Goal: Find contact information: Find contact information

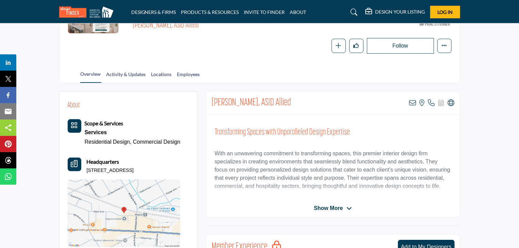
scroll to position [103, 0]
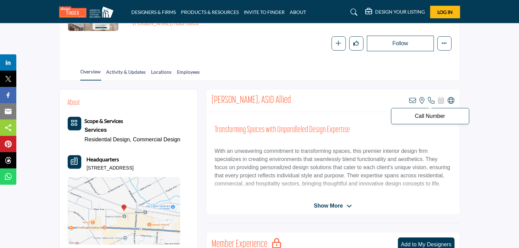
click at [432, 100] on icon at bounding box center [431, 100] width 7 height 7
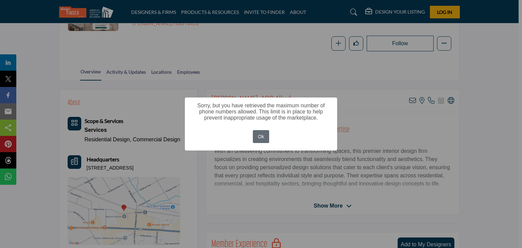
click at [260, 134] on button "Ok" at bounding box center [261, 136] width 17 height 13
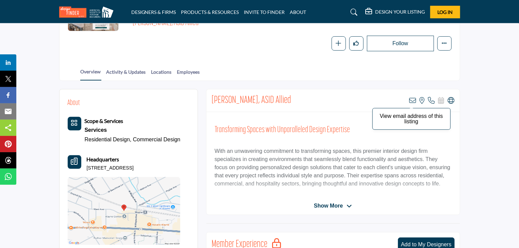
click at [411, 99] on icon at bounding box center [412, 100] width 7 height 7
click at [347, 208] on icon at bounding box center [348, 206] width 5 height 6
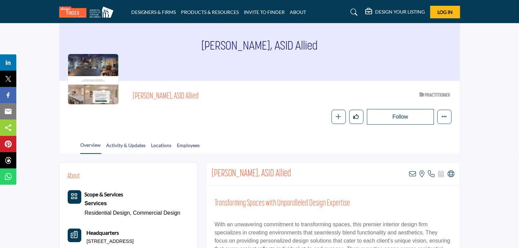
scroll to position [29, 0]
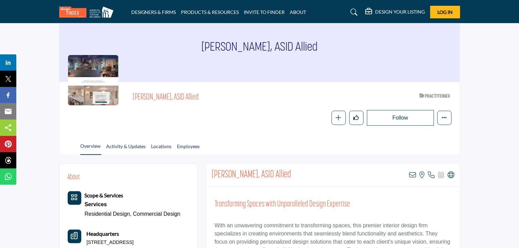
drag, startPoint x: 347, startPoint y: 208, endPoint x: 311, endPoint y: 33, distance: 178.3
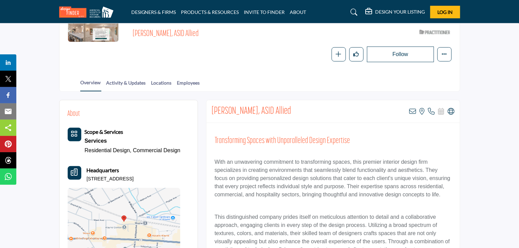
scroll to position [73, 0]
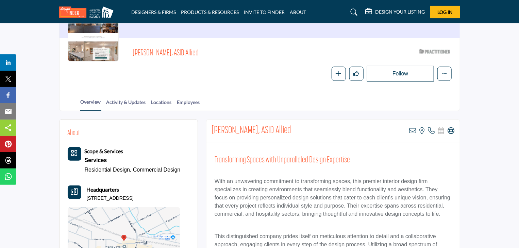
click at [267, 129] on h2 "Kirsten McCoy, ASID Allied" at bounding box center [251, 131] width 80 height 12
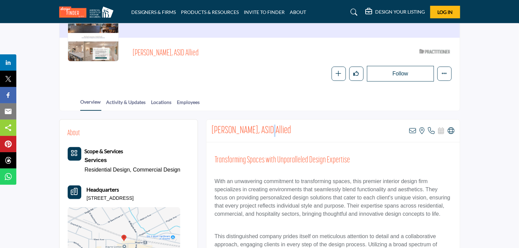
click at [76, 152] on icon "Category Icon" at bounding box center [74, 153] width 7 height 7
click at [412, 130] on icon at bounding box center [412, 130] width 7 height 7
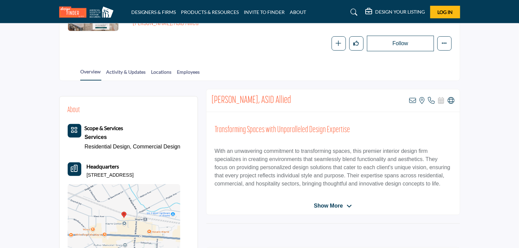
click at [284, 52] on div "Kirsten McCoy, ASID Allied ASID Qualified Practitioner who validates work and e…" at bounding box center [259, 33] width 400 height 52
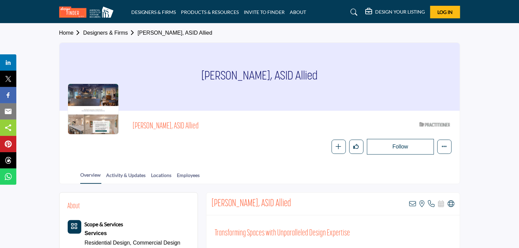
click at [352, 9] on icon at bounding box center [353, 12] width 7 height 7
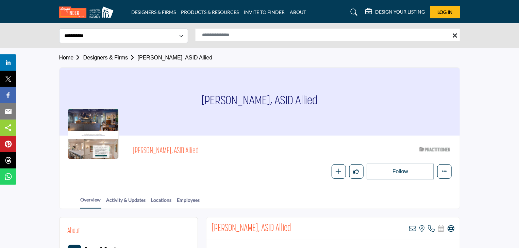
click at [353, 12] on icon at bounding box center [353, 12] width 7 height 7
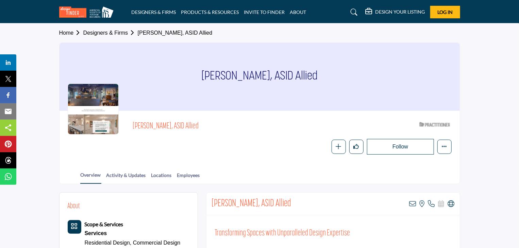
click at [354, 14] on icon at bounding box center [353, 12] width 7 height 7
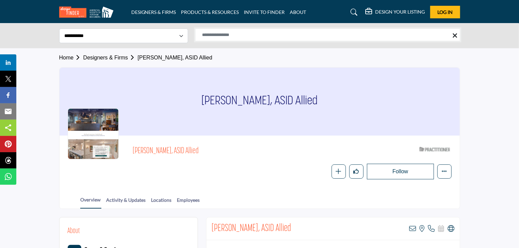
click at [370, 33] on input "Search Solutions" at bounding box center [327, 35] width 265 height 13
type input "**********"
click at [182, 36] on select "**********" at bounding box center [123, 36] width 129 height 15
select select "**********"
click at [59, 29] on select "**********" at bounding box center [123, 36] width 129 height 15
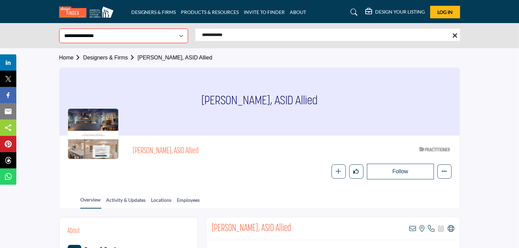
click at [481, 88] on section "Home Designers & Firms Kirsten McCoy, ASID Allied Kirsten McCoy, ASID Allied Ki…" at bounding box center [259, 128] width 519 height 161
click at [478, 82] on section "Home Designers & Firms Kirsten McCoy, ASID Allied Kirsten McCoy, ASID Allied Ki…" at bounding box center [259, 128] width 519 height 161
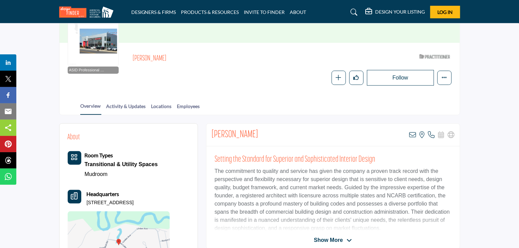
scroll to position [69, 0]
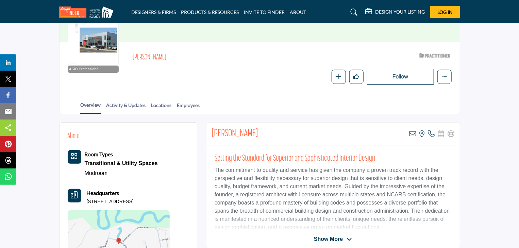
click at [346, 240] on span "Show More" at bounding box center [333, 239] width 38 height 8
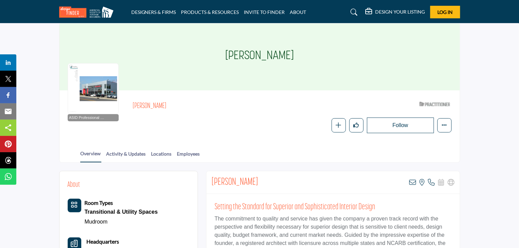
scroll to position [19, 0]
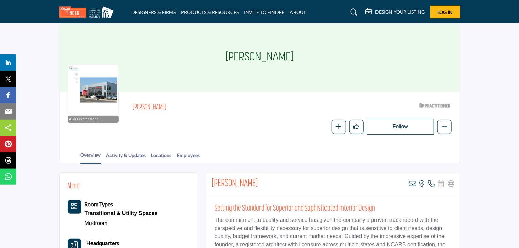
click at [97, 92] on div at bounding box center [93, 90] width 51 height 51
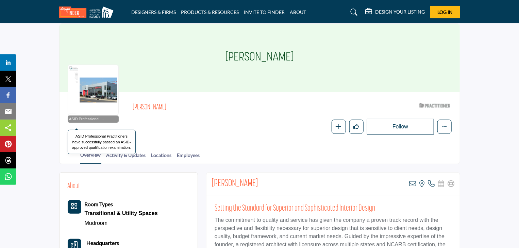
click at [89, 122] on div "ASID Professional Practitioner ASID Professional Practitioners have successfull…" at bounding box center [93, 119] width 51 height 7
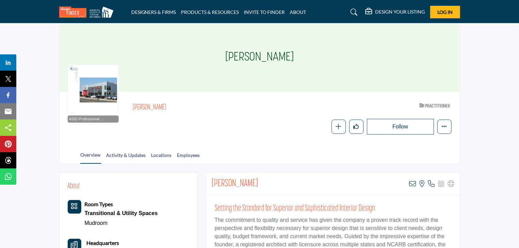
click at [350, 11] on icon at bounding box center [353, 12] width 7 height 7
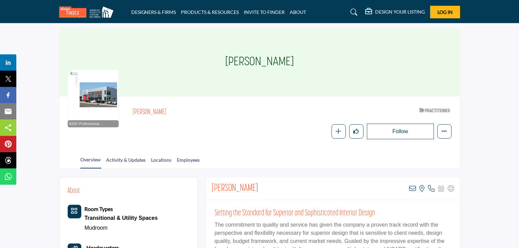
scroll to position [44, 0]
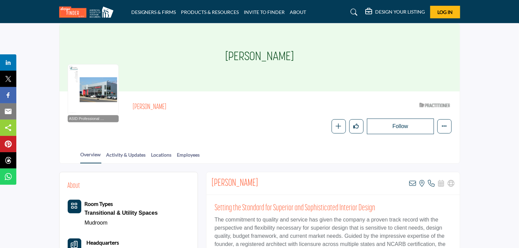
click at [354, 8] on link at bounding box center [353, 12] width 18 height 11
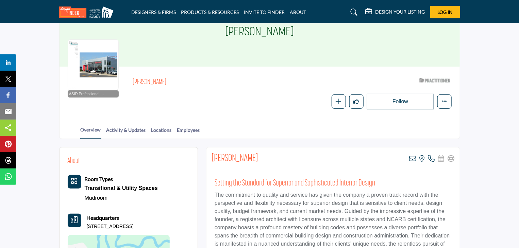
scroll to position [19, 0]
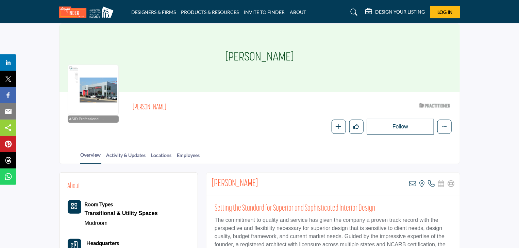
click at [354, 11] on icon at bounding box center [353, 12] width 7 height 7
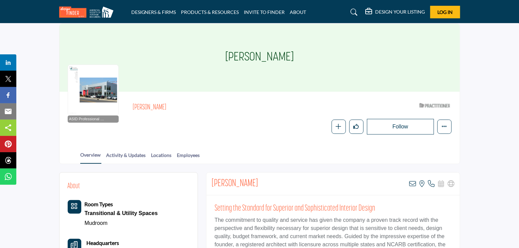
click at [354, 11] on icon at bounding box center [353, 12] width 7 height 7
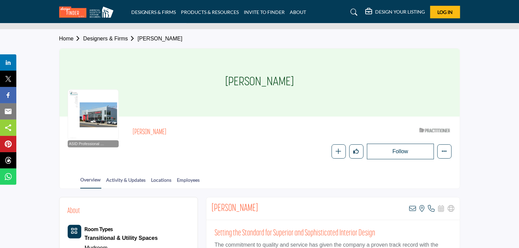
click at [354, 11] on icon at bounding box center [353, 12] width 7 height 7
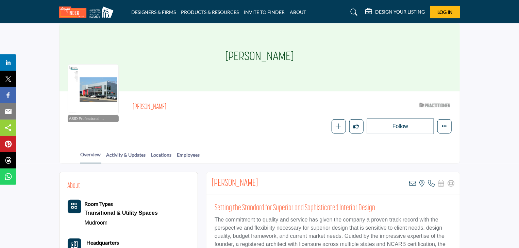
click at [354, 11] on icon at bounding box center [353, 12] width 7 height 7
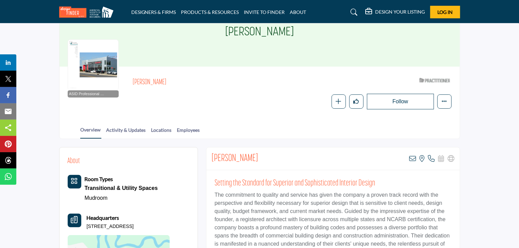
click at [354, 11] on icon at bounding box center [353, 12] width 7 height 7
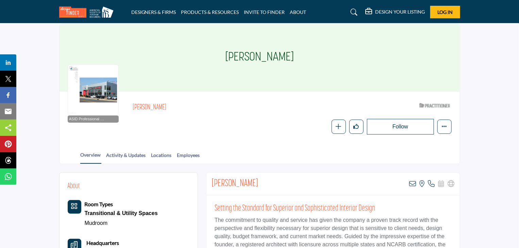
click at [354, 11] on icon at bounding box center [353, 12] width 7 height 7
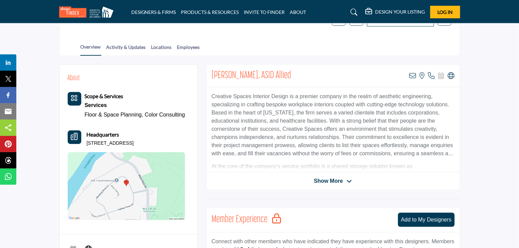
scroll to position [125, 0]
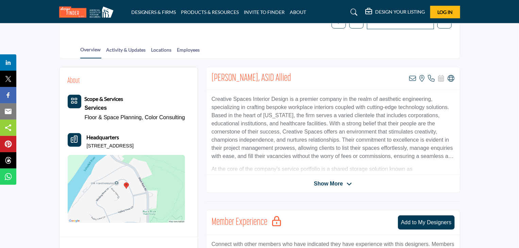
click at [348, 186] on icon at bounding box center [348, 184] width 5 height 6
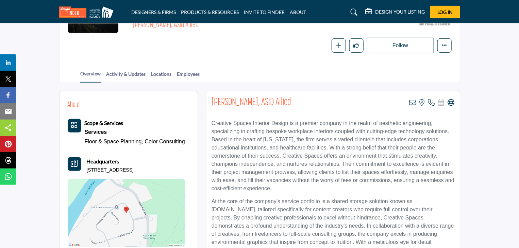
scroll to position [105, 0]
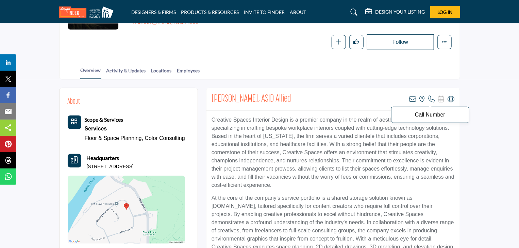
click at [429, 101] on icon at bounding box center [431, 99] width 7 height 7
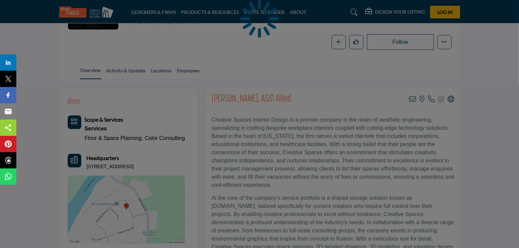
click at [422, 115] on div at bounding box center [259, 124] width 519 height 248
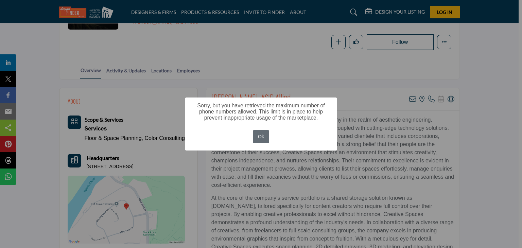
click at [259, 138] on button "Ok" at bounding box center [261, 136] width 17 height 13
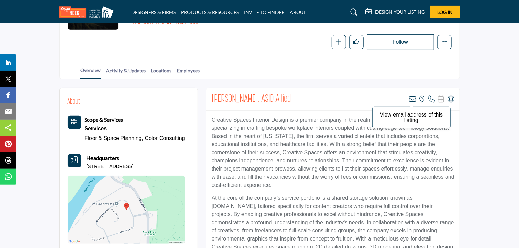
click at [411, 98] on icon at bounding box center [412, 99] width 7 height 7
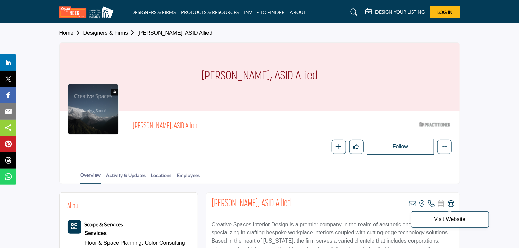
click at [450, 202] on icon at bounding box center [451, 204] width 7 height 7
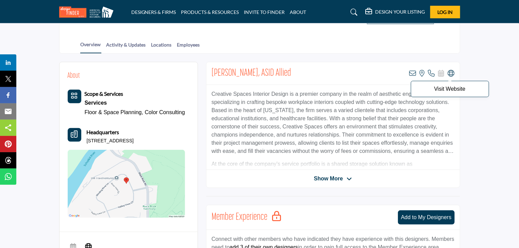
scroll to position [132, 0]
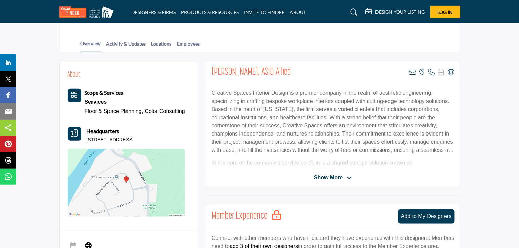
click at [349, 178] on icon at bounding box center [348, 178] width 5 height 6
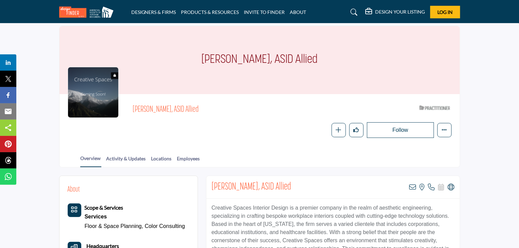
scroll to position [0, 0]
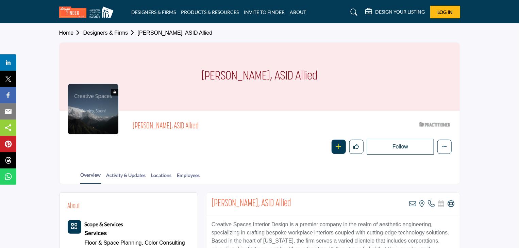
click at [339, 147] on icon "button" at bounding box center [338, 146] width 5 height 5
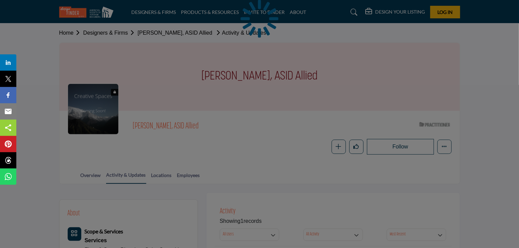
scroll to position [44, 0]
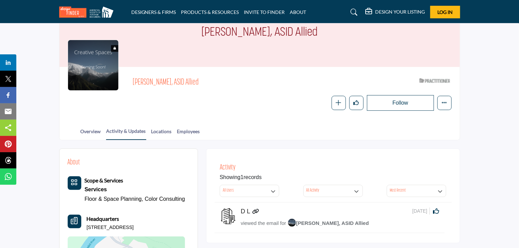
click at [258, 225] on span "viewed the email for" at bounding box center [263, 223] width 45 height 6
click at [257, 223] on span "viewed the email for" at bounding box center [263, 223] width 45 height 6
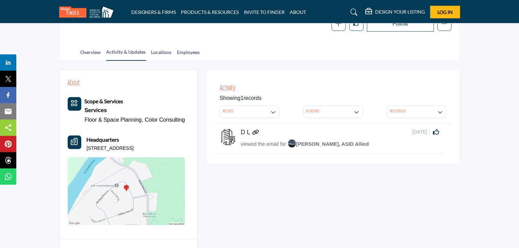
scroll to position [123, 0]
click at [443, 112] on div "button" at bounding box center [440, 112] width 6 height 6
click at [418, 124] on span "Most Relevant" at bounding box center [421, 126] width 63 height 10
click at [358, 112] on icon "button" at bounding box center [356, 112] width 5 height 5
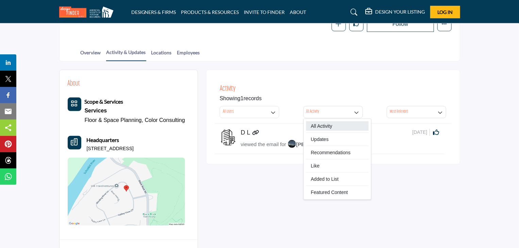
click at [333, 124] on span "All Activity" at bounding box center [337, 126] width 63 height 10
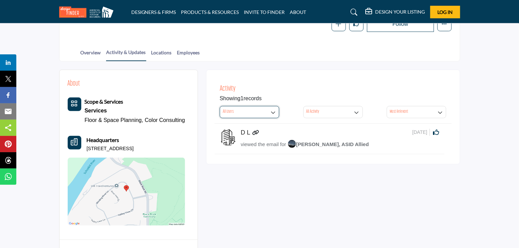
click at [272, 110] on icon "button" at bounding box center [273, 112] width 5 height 5
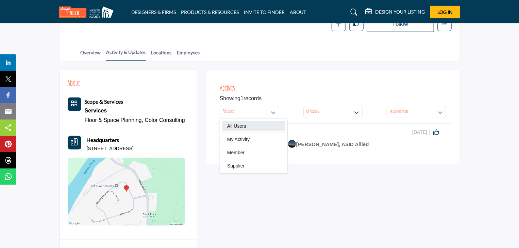
click at [249, 128] on span "All Users" at bounding box center [253, 126] width 63 height 10
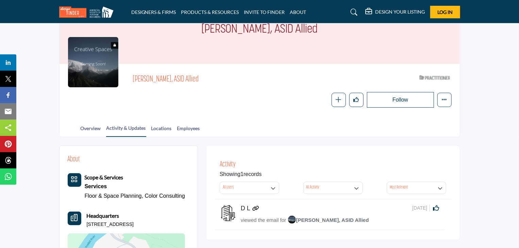
scroll to position [47, 0]
click at [300, 11] on link "ABOUT" at bounding box center [298, 12] width 16 height 6
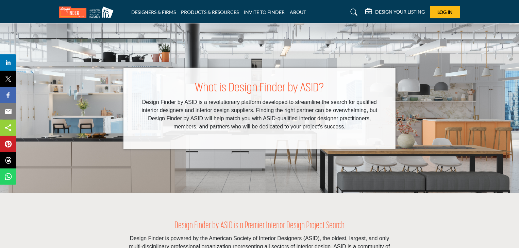
click at [275, 8] on li "INVITE TO FINDER" at bounding box center [264, 11] width 41 height 7
click at [211, 10] on link "PRODUCTS & RESOURCES" at bounding box center [210, 12] width 58 height 6
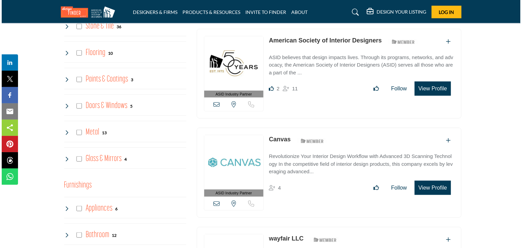
scroll to position [363, 0]
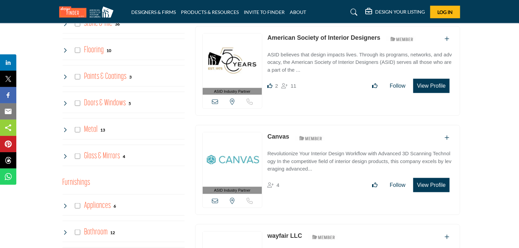
click at [433, 83] on button "View Profile" at bounding box center [431, 86] width 36 height 14
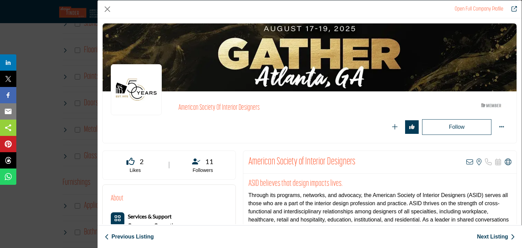
click at [433, 83] on div "Company Data Modal" at bounding box center [310, 57] width 414 height 68
click at [477, 160] on icon "Company Data Modal" at bounding box center [479, 162] width 5 height 7
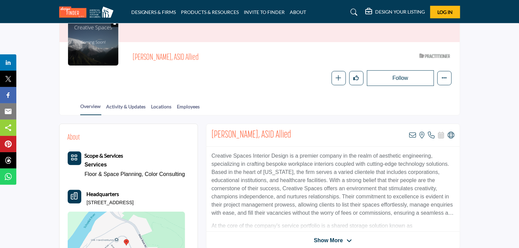
scroll to position [88, 0]
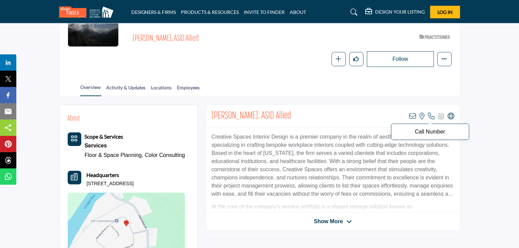
click at [432, 115] on icon at bounding box center [431, 116] width 7 height 7
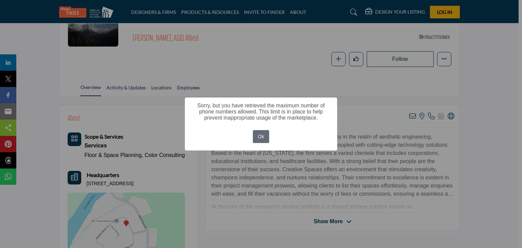
click at [262, 136] on button "Ok" at bounding box center [261, 136] width 17 height 13
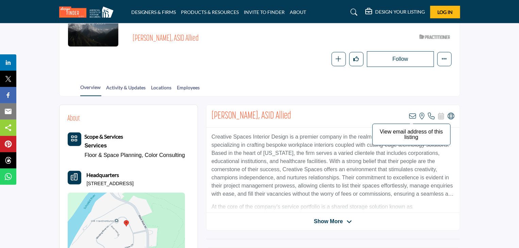
click at [414, 114] on icon at bounding box center [412, 116] width 7 height 7
click at [348, 220] on icon at bounding box center [348, 222] width 5 height 6
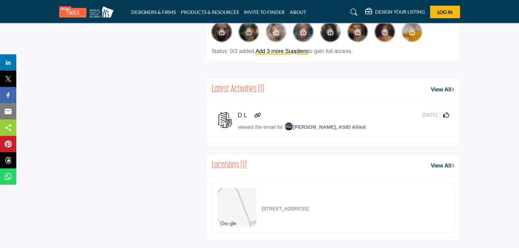
scroll to position [444, 0]
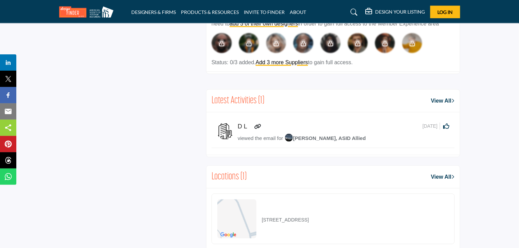
click at [448, 174] on link "View All" at bounding box center [442, 177] width 23 height 8
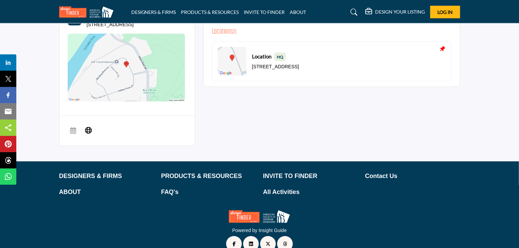
scroll to position [258, 0]
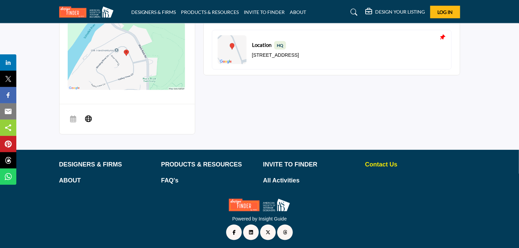
click at [387, 162] on p "Contact Us" at bounding box center [412, 164] width 95 height 9
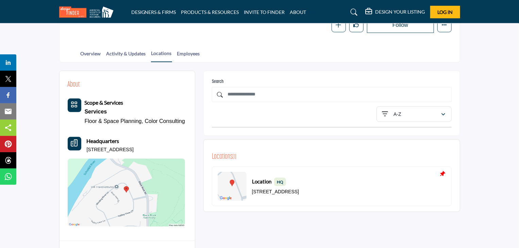
scroll to position [153, 0]
